Goal: Go to known website: Access a specific website the user already knows

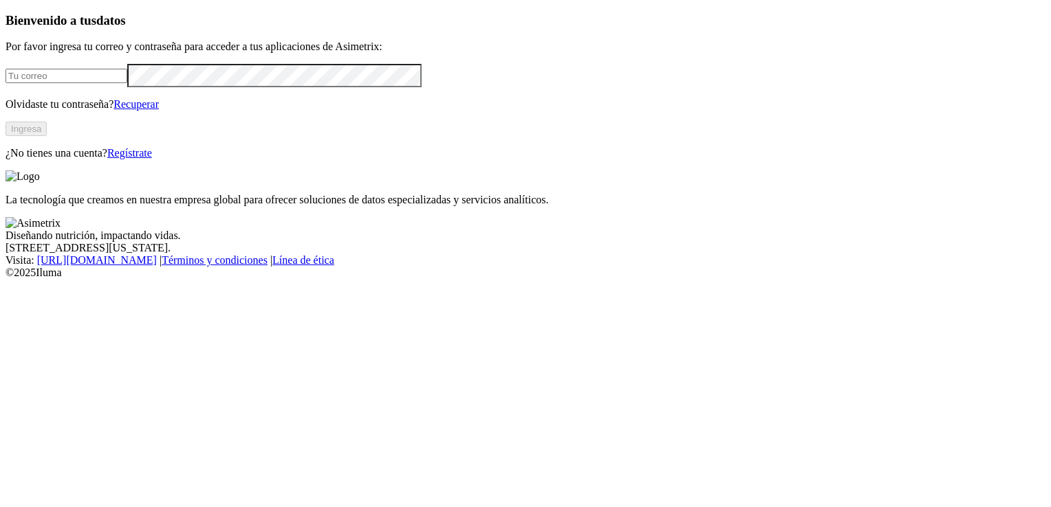
type input "[EMAIL_ADDRESS][DOMAIN_NAME]"
click at [47, 136] on button "Ingresa" at bounding box center [26, 129] width 41 height 14
